Goal: Information Seeking & Learning: Learn about a topic

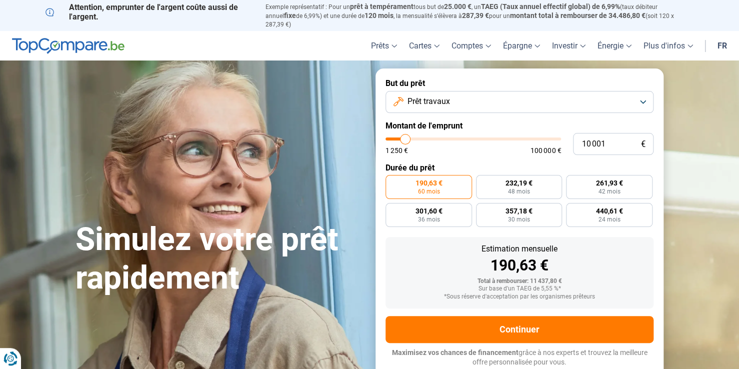
type input "10 250"
type input "10250"
type input "10 750"
type input "10750"
type input "11 000"
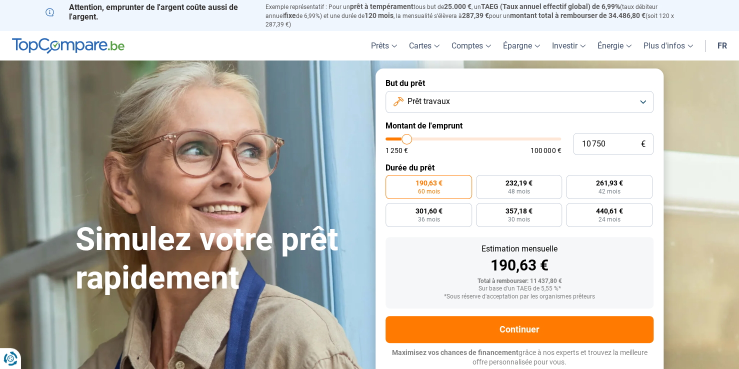
type input "11000"
type input "11 250"
type input "11250"
type input "11 500"
type input "11500"
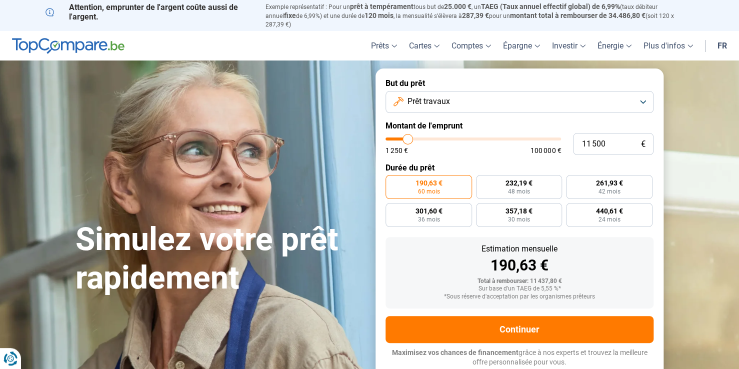
type input "12 000"
type input "12000"
type input "12 500"
type input "12500"
type input "13 500"
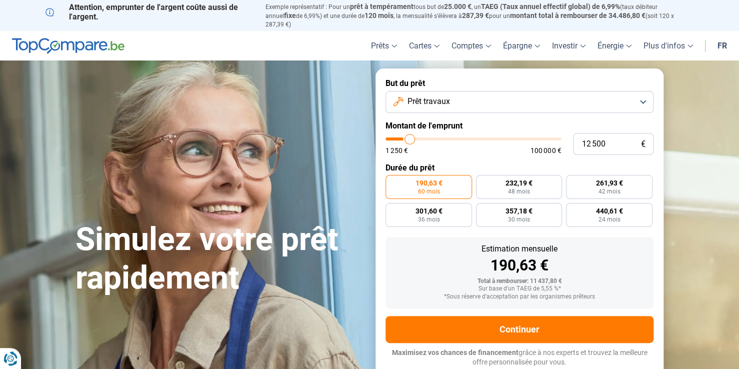
type input "13500"
type input "13 750"
type input "13750"
type input "14 000"
type input "14000"
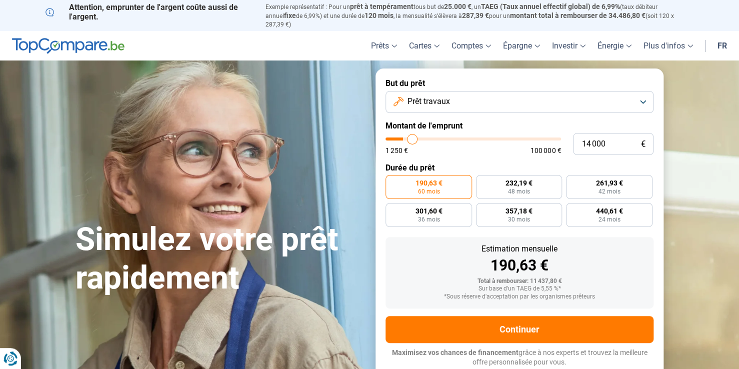
type input "14 250"
type input "14250"
type input "15 000"
type input "15000"
type input "15 250"
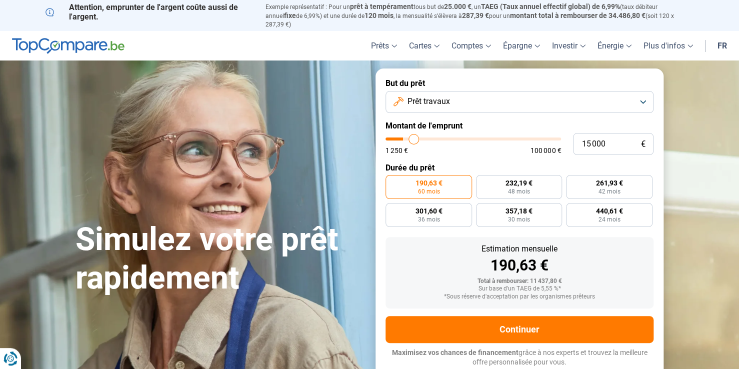
type input "15250"
type input "15 500"
type input "15500"
type input "16 000"
type input "16000"
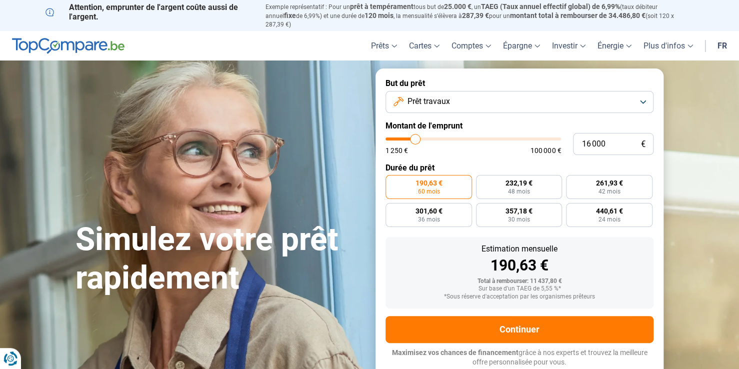
type input "16 250"
type input "16250"
type input "16 500"
type input "16500"
type input "16 750"
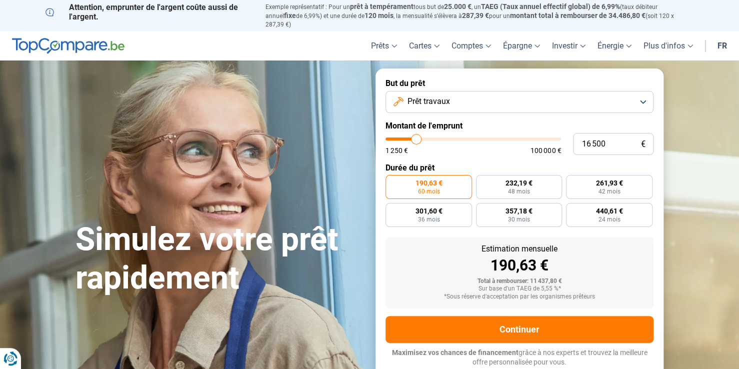
type input "16750"
type input "17 000"
type input "17000"
type input "16 750"
type input "16750"
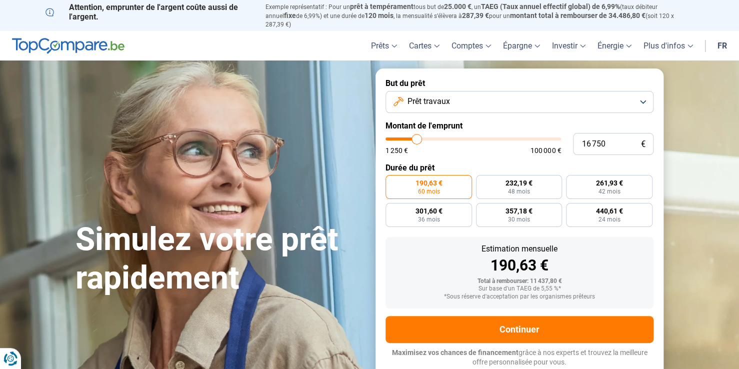
type input "16 500"
type input "16500"
type input "16 000"
type input "16000"
type input "15 750"
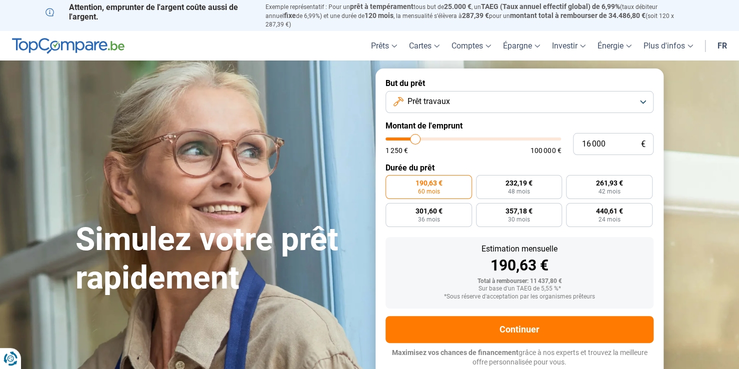
type input "15750"
type input "15 500"
type input "15500"
type input "14 750"
type input "14750"
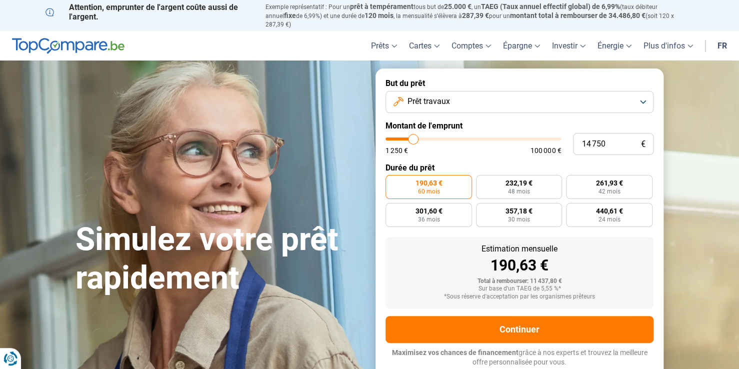
type input "14 250"
type input "14250"
type input "14 000"
type input "14000"
type input "13 750"
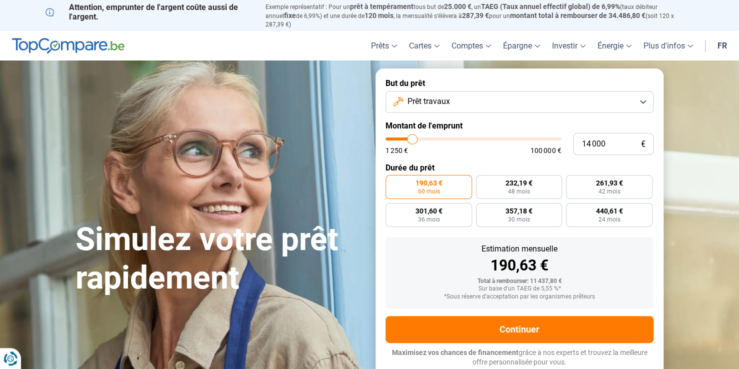
type input "13750"
type input "13 500"
type input "13500"
type input "13 250"
drag, startPoint x: 405, startPoint y: 129, endPoint x: 411, endPoint y: 130, distance: 6.1
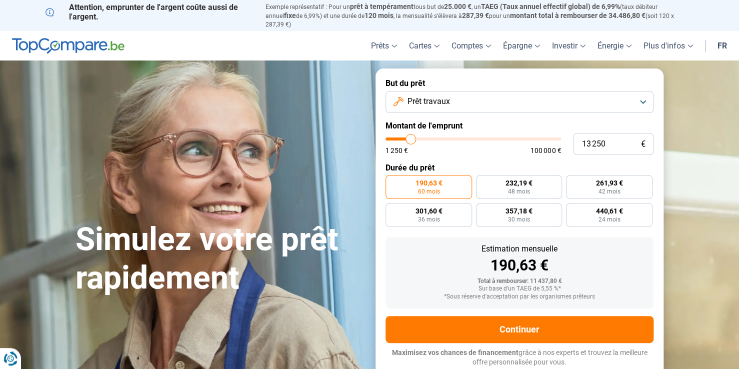
type input "13250"
click at [411, 138] on input "range" at bounding box center [474, 139] width 176 height 3
drag, startPoint x: 612, startPoint y: 136, endPoint x: 552, endPoint y: 129, distance: 60.5
click at [552, 133] on div "13 250 € 1 250 € 100 000 €" at bounding box center [520, 144] width 268 height 22
type input "1"
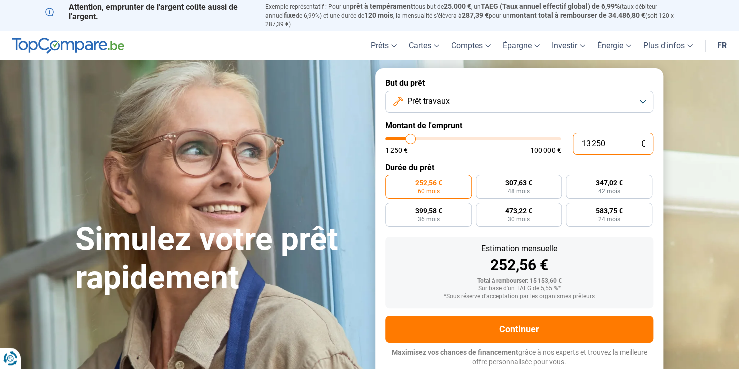
type input "1250"
type input "15"
type input "1250"
type input "150"
type input "1250"
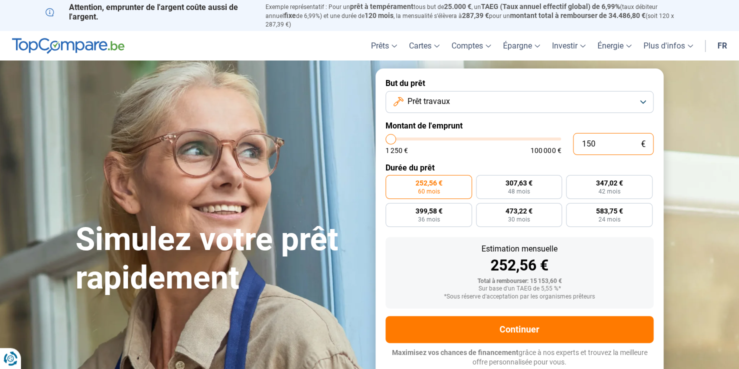
type input "1 500"
type input "1500"
type input "15 000"
type input "15000"
click at [614, 135] on input "15 000" at bounding box center [613, 144] width 81 height 22
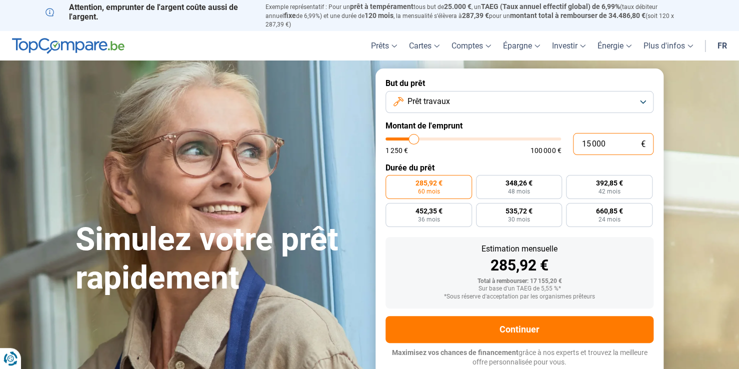
type input "1 500"
type input "1500"
type input "15 001"
type input "15000"
type input "15 001"
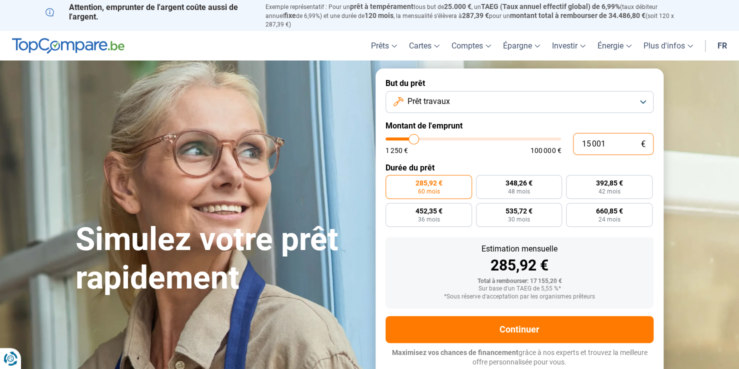
type input "15000"
radio input "false"
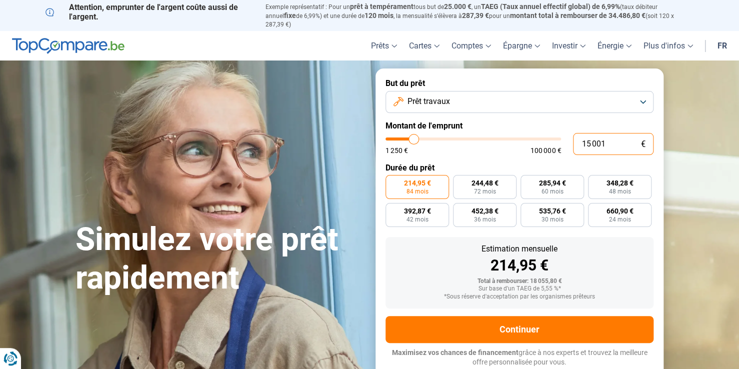
drag, startPoint x: 618, startPoint y: 144, endPoint x: 534, endPoint y: 140, distance: 84.1
click at [534, 140] on div "15 001 € 1 250 € 100 000 €" at bounding box center [520, 144] width 268 height 22
type input "2"
type input "1250"
type input "20"
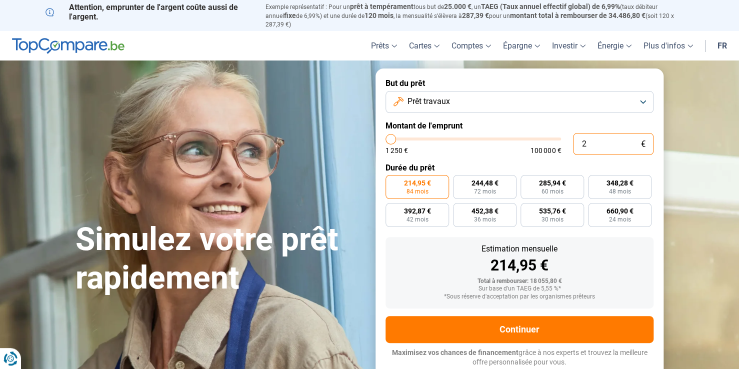
type input "1250"
type input "200"
type input "1250"
type input "2 000"
type input "2000"
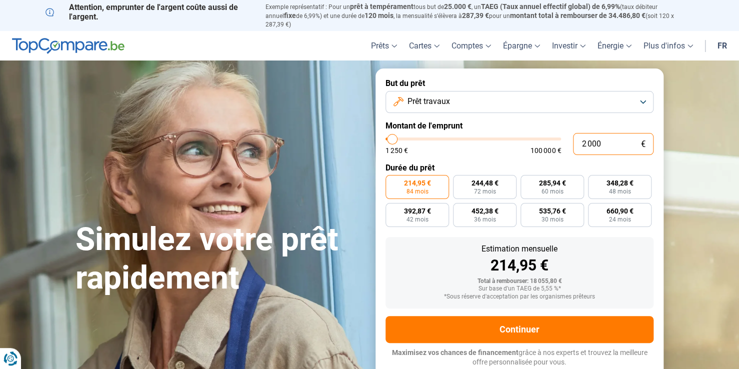
type input "20 000"
type input "20000"
type input "19 250"
type input "19250"
type input "19 500"
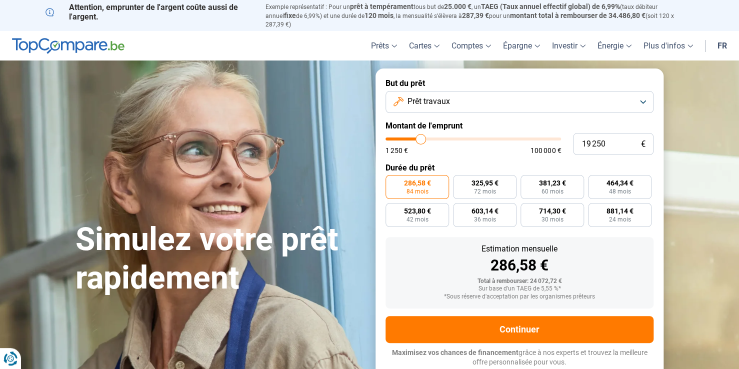
type input "19500"
type input "19 750"
type input "19750"
type input "20 000"
type input "20000"
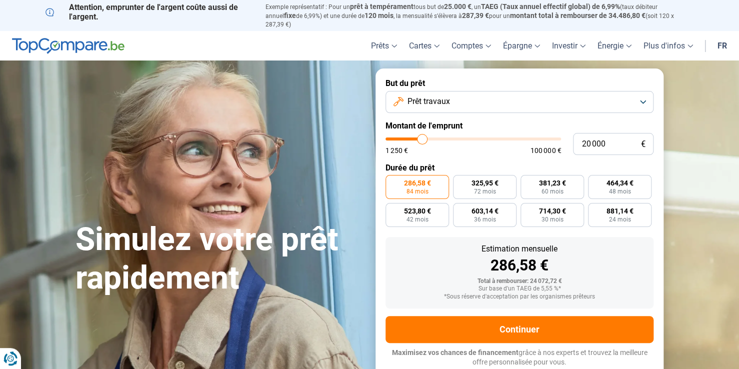
type input "20 250"
type input "20250"
type input "21 500"
type input "21500"
type input "23 250"
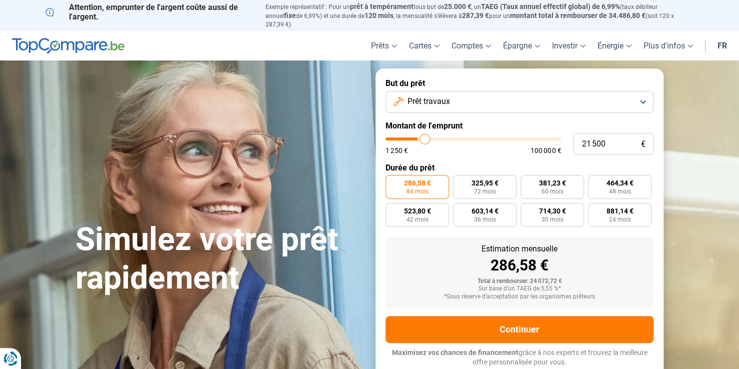
type input "23250"
type input "24 500"
type input "24500"
type input "25 500"
type input "25500"
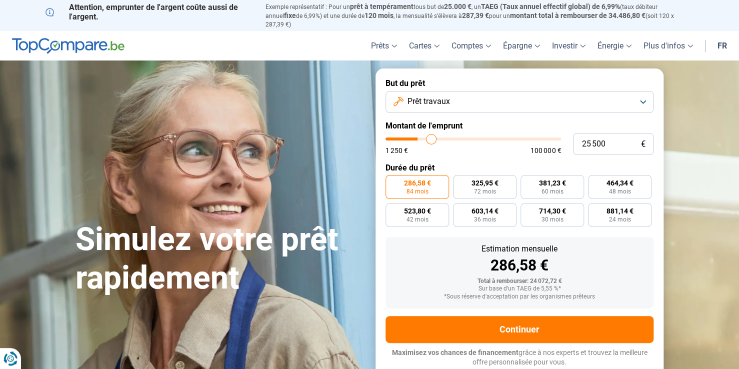
type input "26 250"
type input "26250"
type input "27 250"
type input "27250"
type input "28 000"
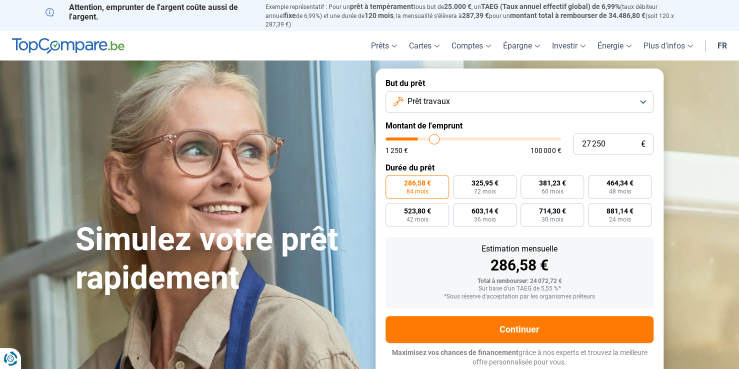
type input "28000"
type input "28 500"
type input "28500"
type input "28 750"
type input "28750"
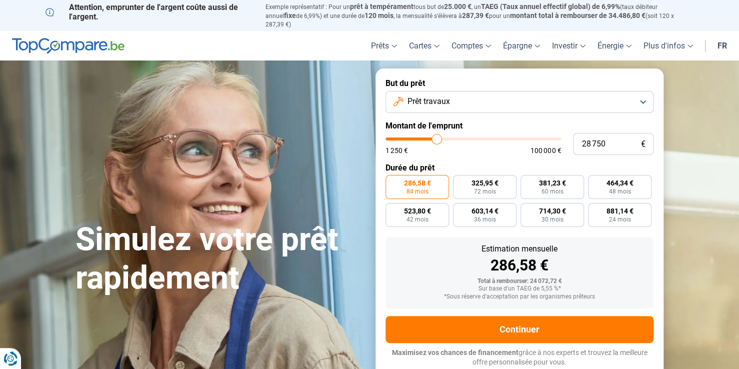
type input "28 500"
type input "28500"
type input "27 750"
type input "27750"
type input "27 500"
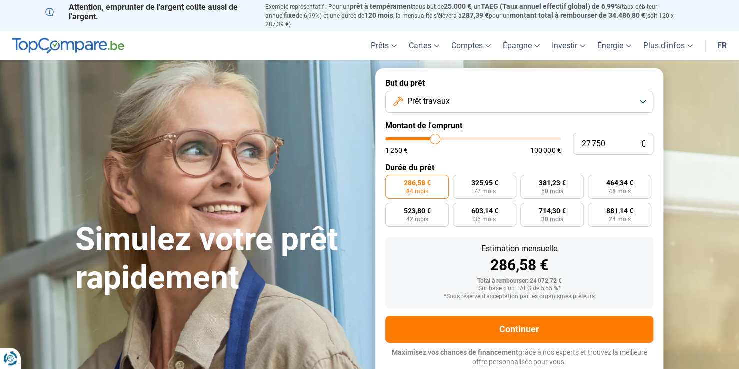
type input "27500"
type input "27 000"
type input "27000"
type input "26 750"
type input "26750"
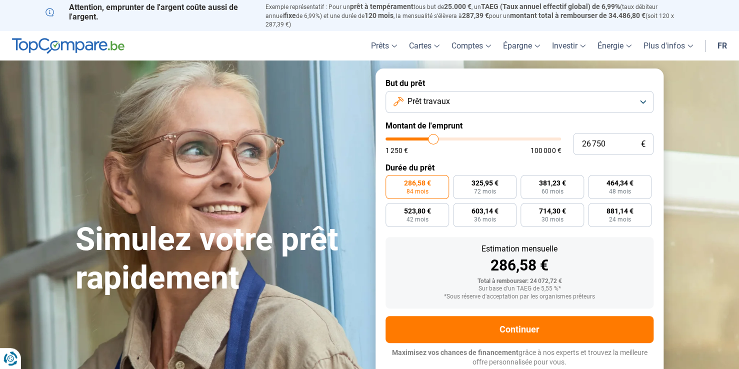
type input "26 250"
type input "26250"
type input "26 000"
type input "26000"
type input "25 750"
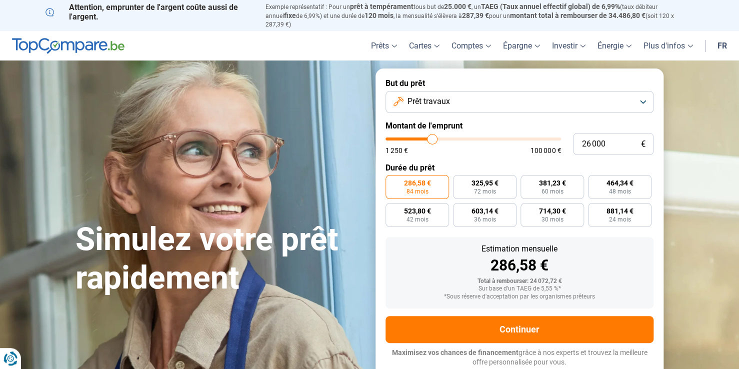
type input "25750"
type input "25 250"
type input "25250"
type input "24 750"
type input "24750"
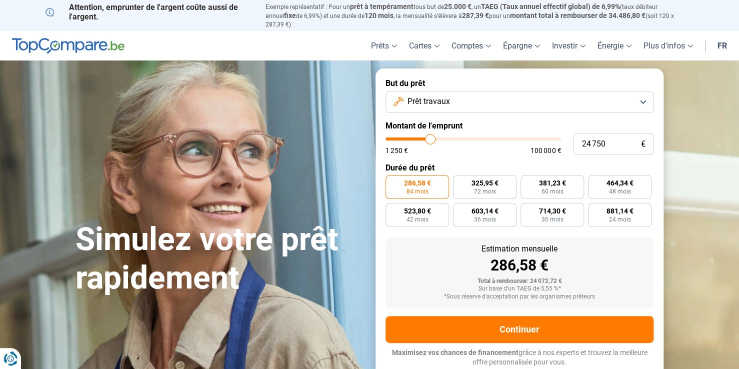
type input "24 500"
type input "24500"
type input "24 250"
type input "24250"
type input "24 000"
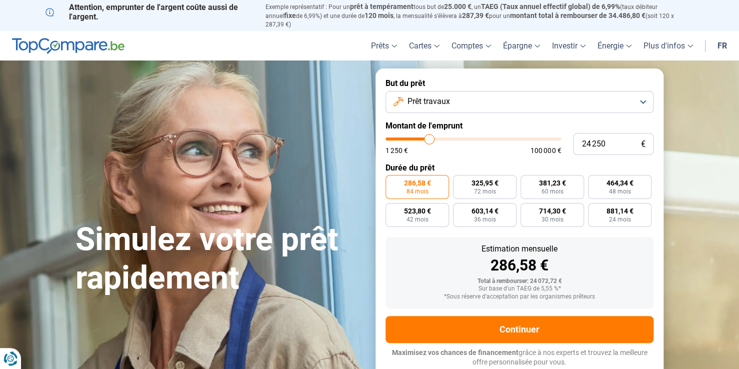
type input "24000"
type input "23 500"
type input "23500"
type input "23 250"
type input "23250"
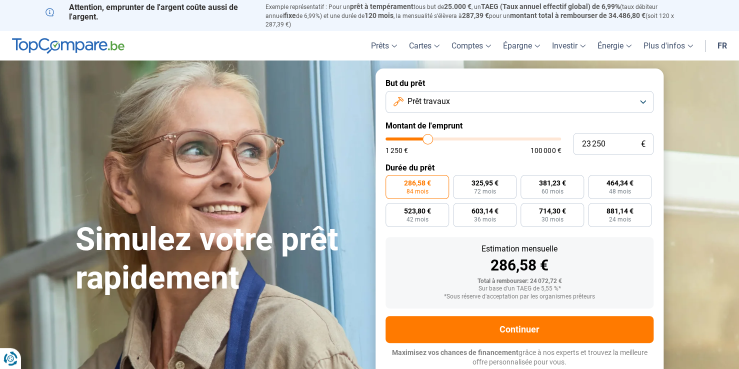
type input "23 000"
type input "23000"
type input "22 750"
type input "22750"
type input "22 500"
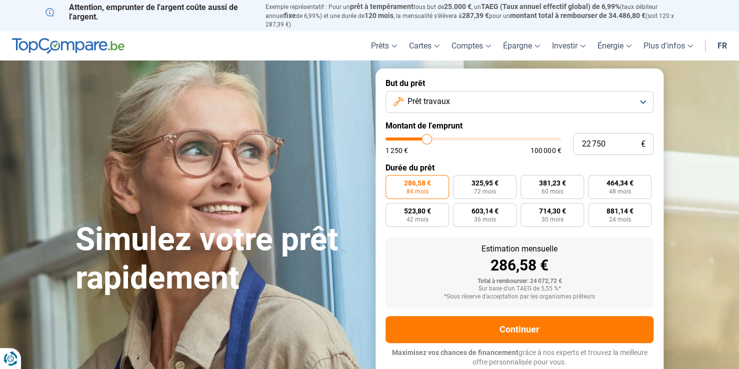
type input "22500"
type input "22 000"
type input "22000"
type input "21 500"
type input "21500"
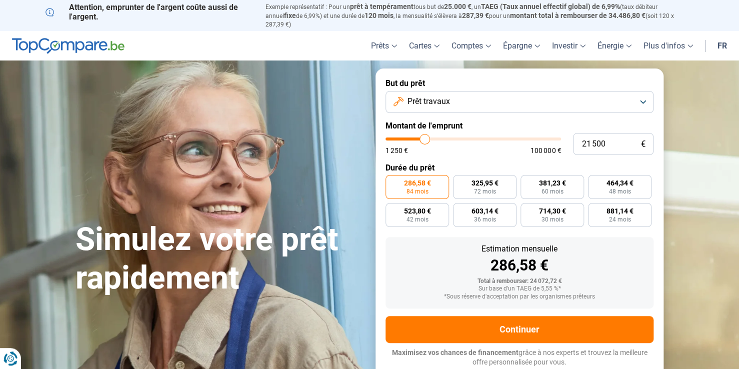
type input "21 250"
type input "21250"
type input "21 000"
type input "21000"
type input "20 750"
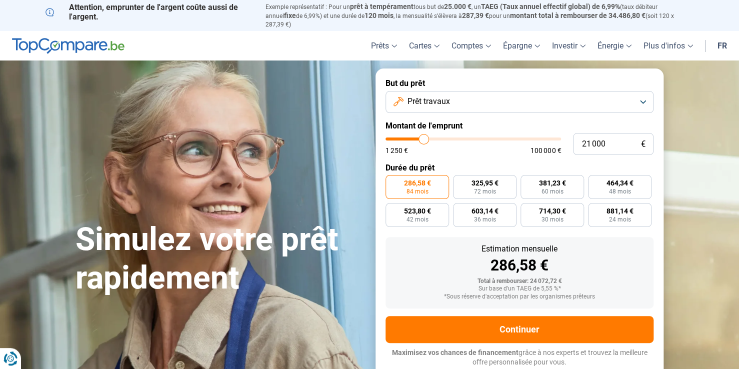
type input "20750"
type input "20 500"
type input "20500"
type input "20 250"
drag, startPoint x: 421, startPoint y: 136, endPoint x: 423, endPoint y: 123, distance: 13.1
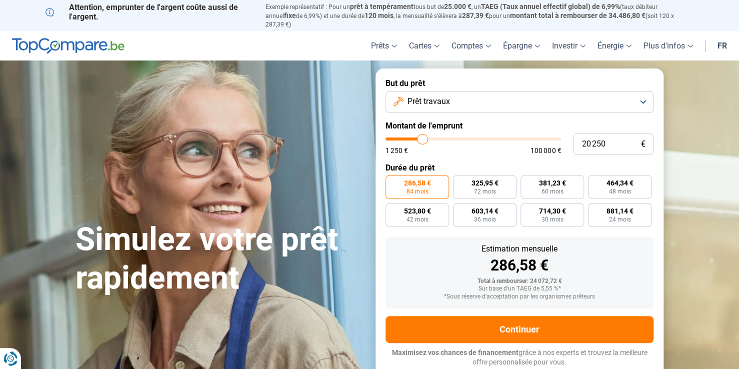
type input "20250"
click at [423, 138] on input "range" at bounding box center [474, 139] width 176 height 3
radio input "false"
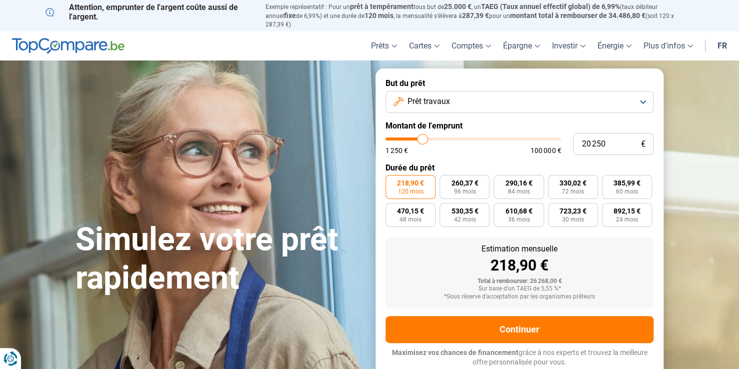
click at [415, 189] on span "120 mois" at bounding box center [411, 192] width 26 height 6
click at [392, 182] on input "218,90 € 120 mois" at bounding box center [389, 178] width 7 height 7
type input "21 250"
type input "21250"
type input "21 000"
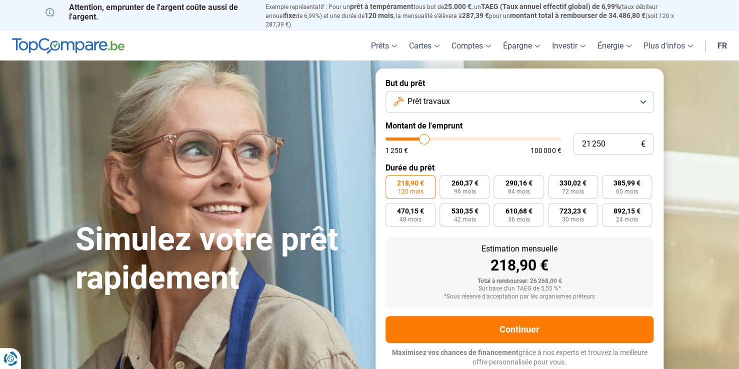
type input "21000"
type input "20 000"
type input "20000"
type input "18 500"
type input "18500"
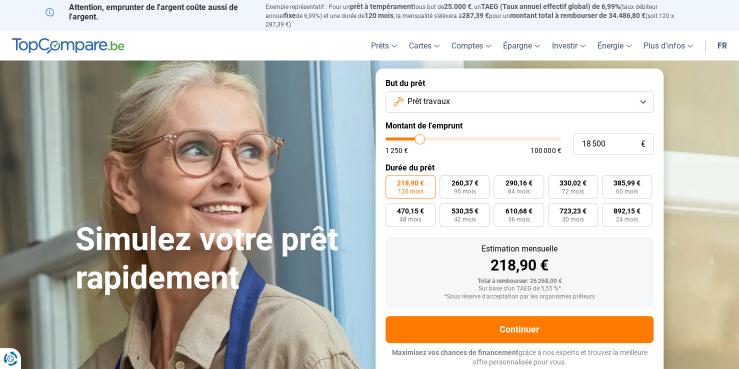
type input "16 750"
type input "16750"
type input "15 000"
type input "15000"
type input "13 000"
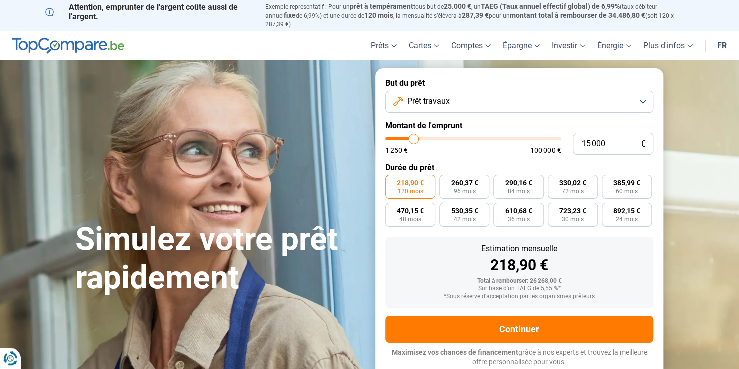
type input "13000"
type input "11 750"
type input "11750"
type input "11 250"
type input "11250"
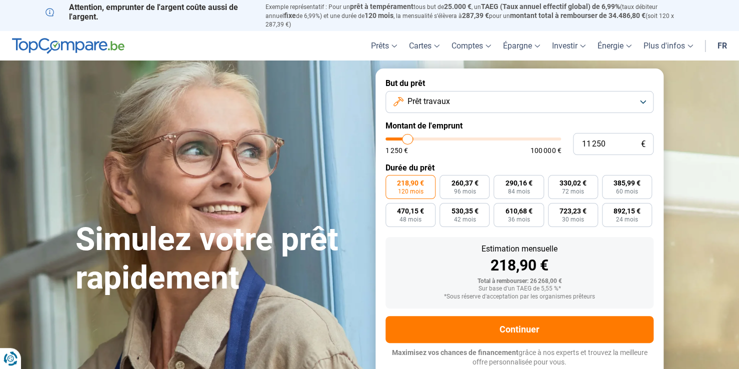
type input "10 750"
type input "10750"
type input "10 500"
drag, startPoint x: 425, startPoint y: 130, endPoint x: 406, endPoint y: 128, distance: 18.6
type input "10500"
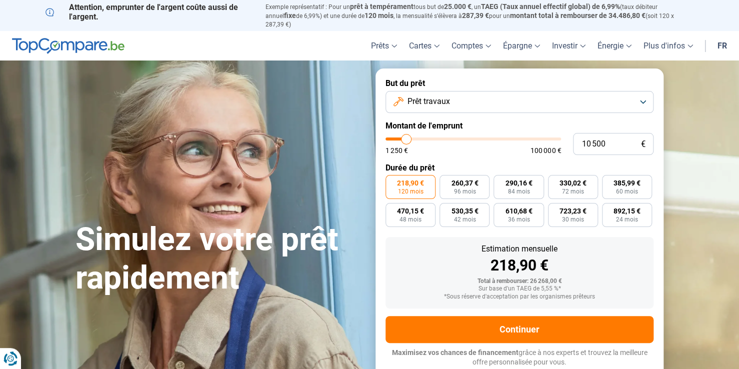
click at [406, 138] on input "range" at bounding box center [474, 139] width 176 height 3
radio input "true"
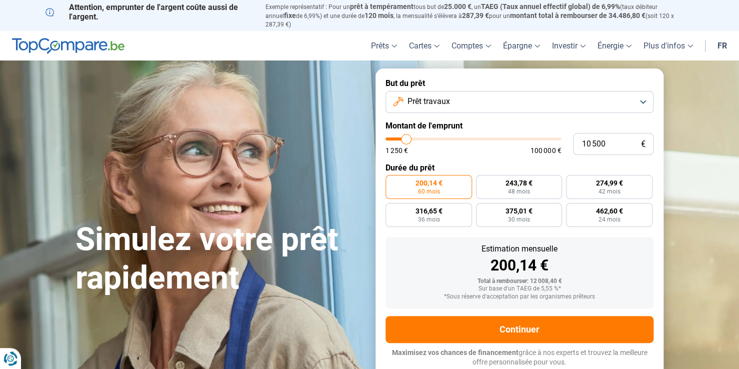
type input "11 000"
type input "11000"
type input "11 750"
type input "11750"
type input "12 250"
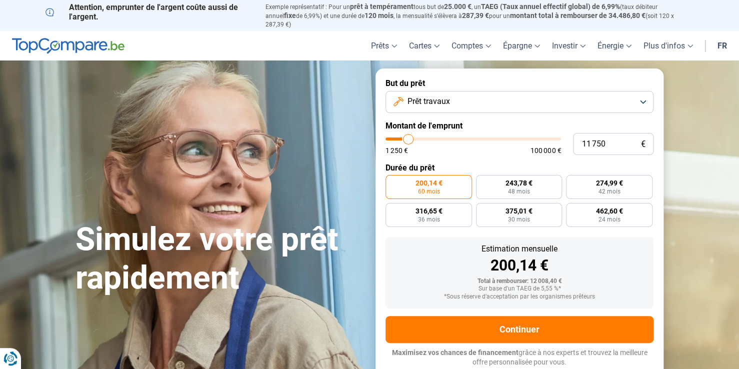
type input "12250"
type input "12 500"
type input "12500"
type input "12 750"
type input "12750"
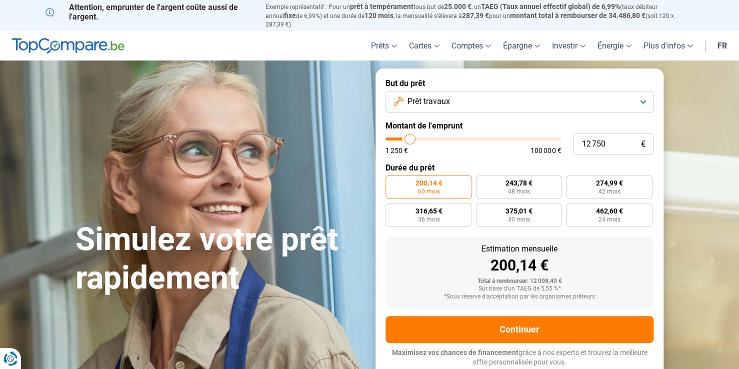
type input "13 500"
drag, startPoint x: 407, startPoint y: 128, endPoint x: 414, endPoint y: 130, distance: 7.3
click at [414, 138] on input "range" at bounding box center [474, 139] width 176 height 3
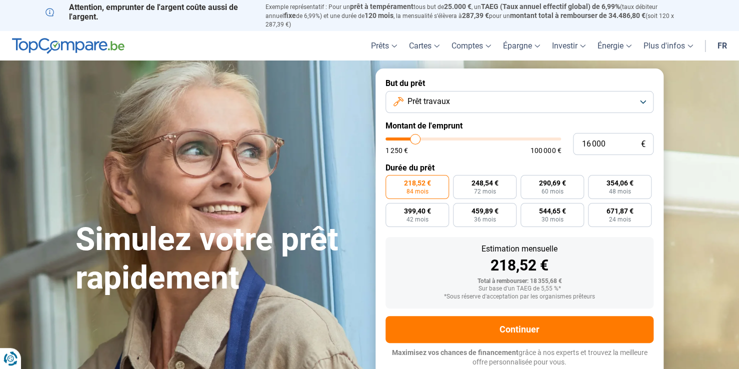
click at [416, 138] on input "range" at bounding box center [474, 139] width 176 height 3
click at [417, 138] on input "range" at bounding box center [474, 139] width 176 height 3
click at [418, 138] on input "range" at bounding box center [474, 139] width 176 height 3
